Goal: Task Accomplishment & Management: Complete application form

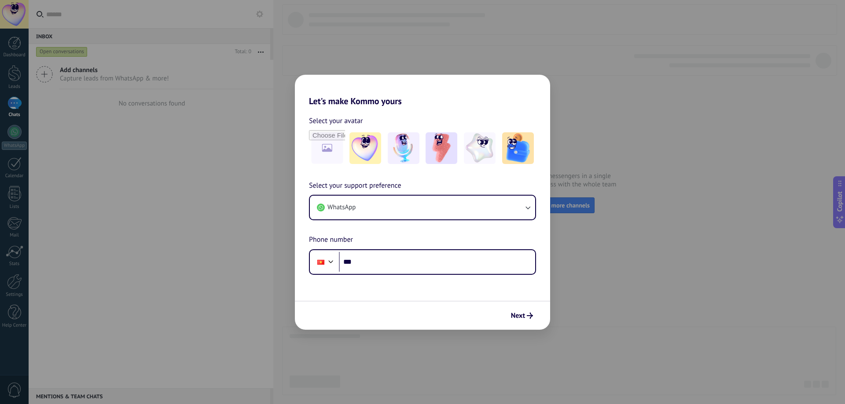
click at [334, 28] on div "Let's make Kommo yours Select your avatar Select your support preference WhatsA…" at bounding box center [422, 202] width 845 height 404
click at [528, 309] on button "Next" at bounding box center [522, 315] width 30 height 15
click at [528, 322] on button "Next" at bounding box center [522, 315] width 30 height 15
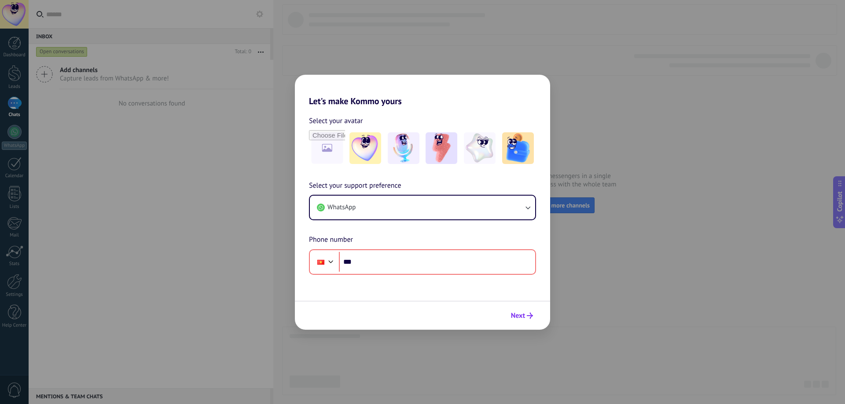
click at [528, 321] on button "Next" at bounding box center [522, 315] width 30 height 15
click at [642, 253] on div "Let's make Kommo yours Select your avatar Select your support preference WhatsA…" at bounding box center [422, 202] width 845 height 404
